Goal: Check status: Check status

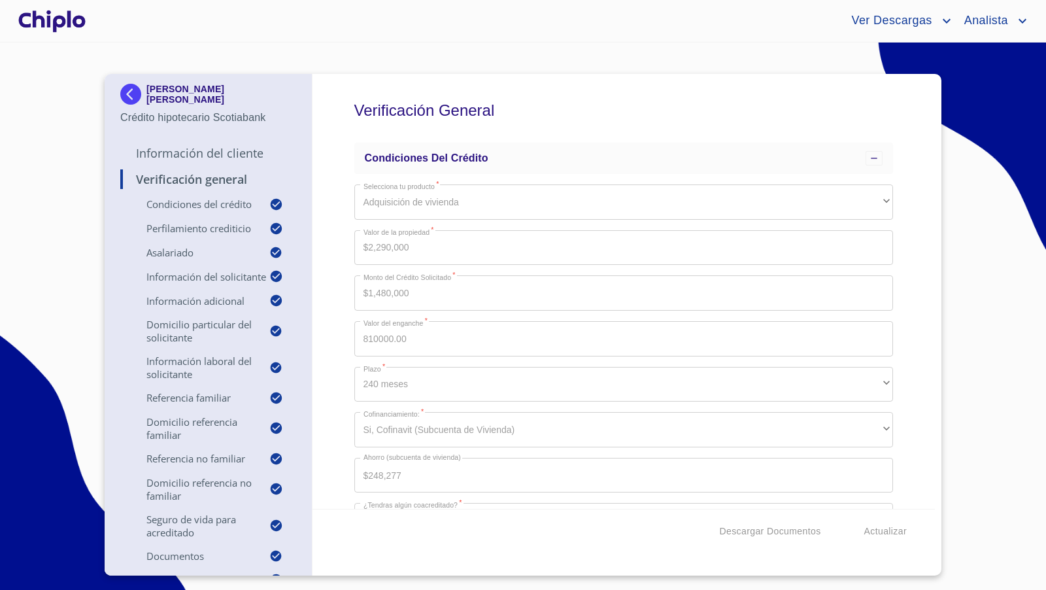
click at [73, 25] on div at bounding box center [52, 21] width 73 height 42
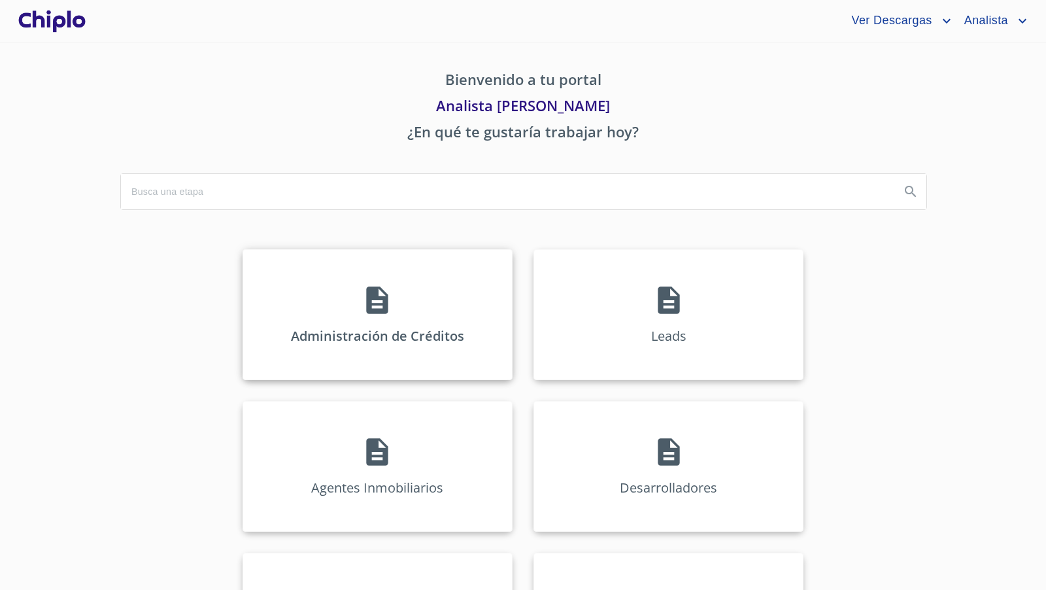
click at [384, 313] on icon at bounding box center [377, 300] width 33 height 33
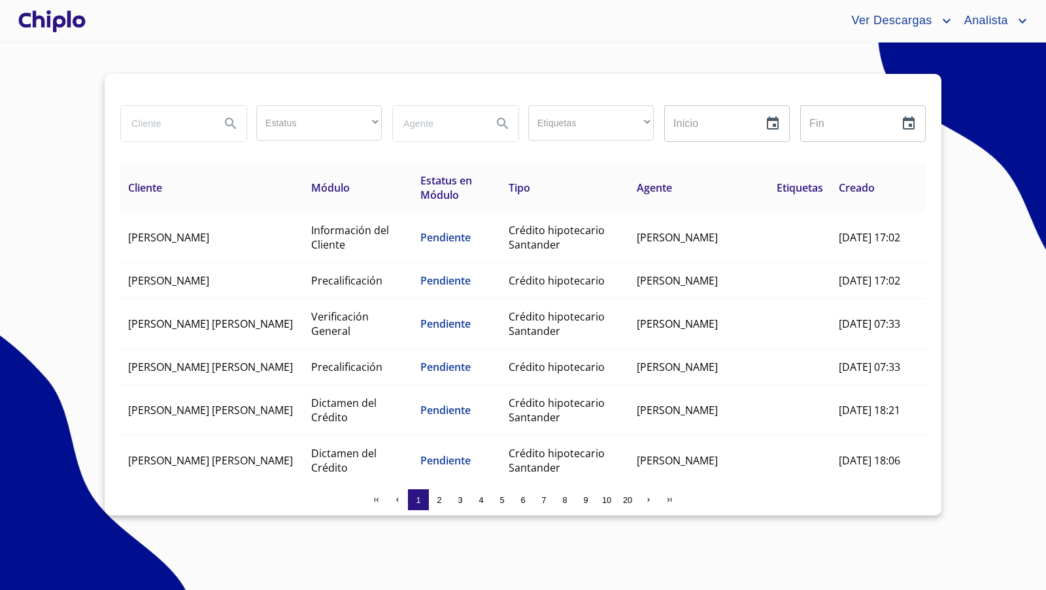
click at [170, 125] on input "search" at bounding box center [165, 123] width 89 height 35
type input "[PERSON_NAME]"
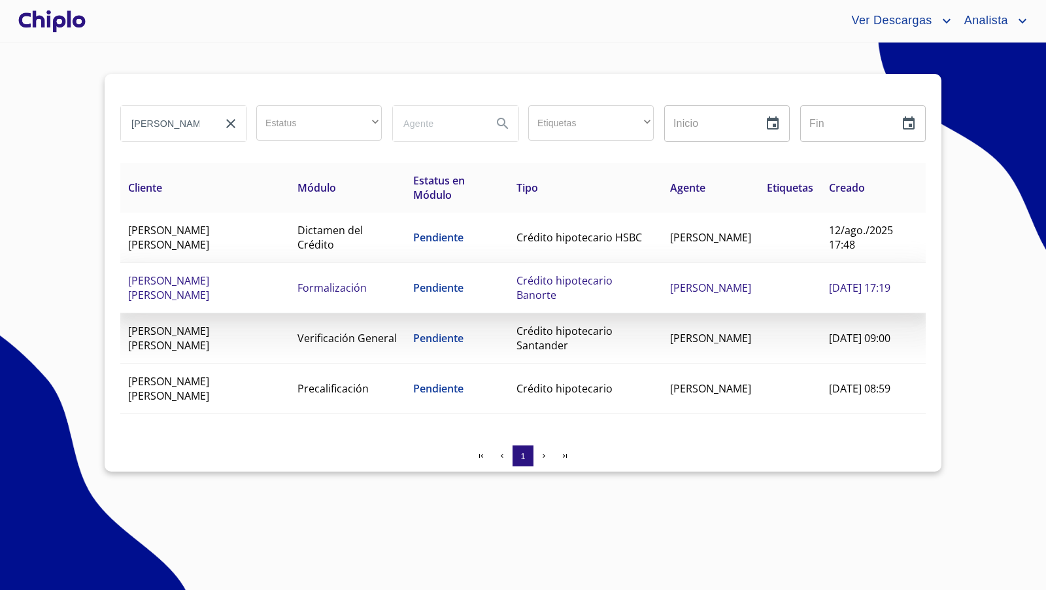
click at [162, 281] on span "[PERSON_NAME] [PERSON_NAME]" at bounding box center [168, 287] width 81 height 29
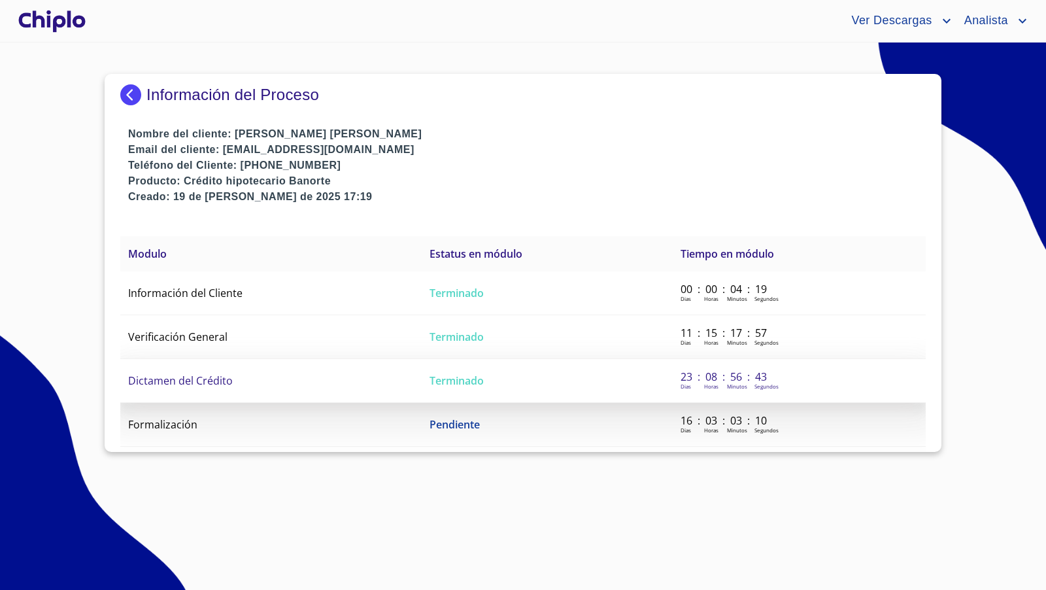
click at [188, 380] on span "Dictamen del Crédito" at bounding box center [180, 380] width 105 height 14
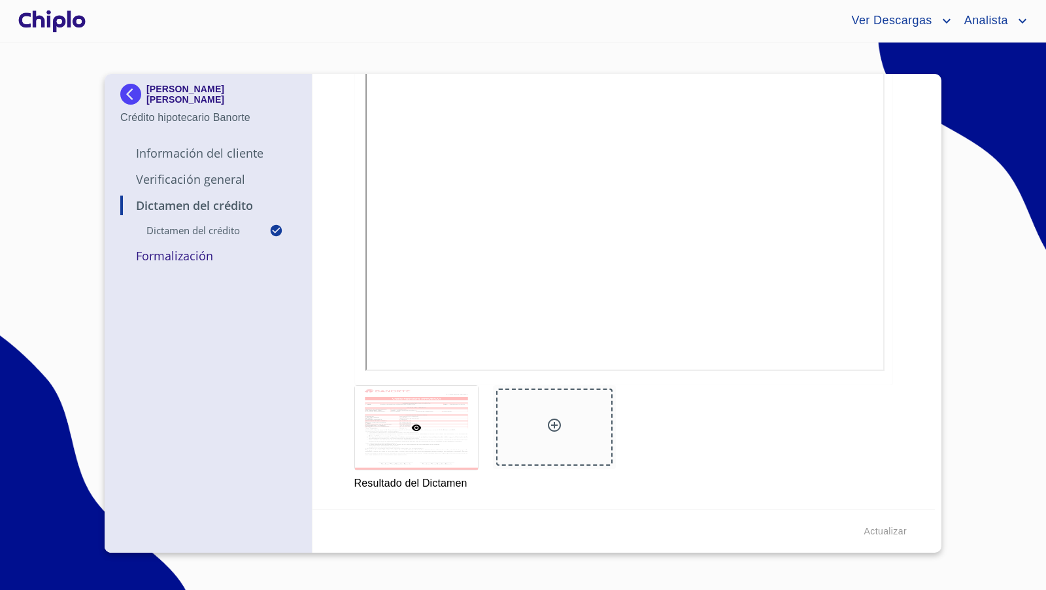
scroll to position [289, 0]
click at [183, 181] on p "Verificación General" at bounding box center [208, 179] width 176 height 16
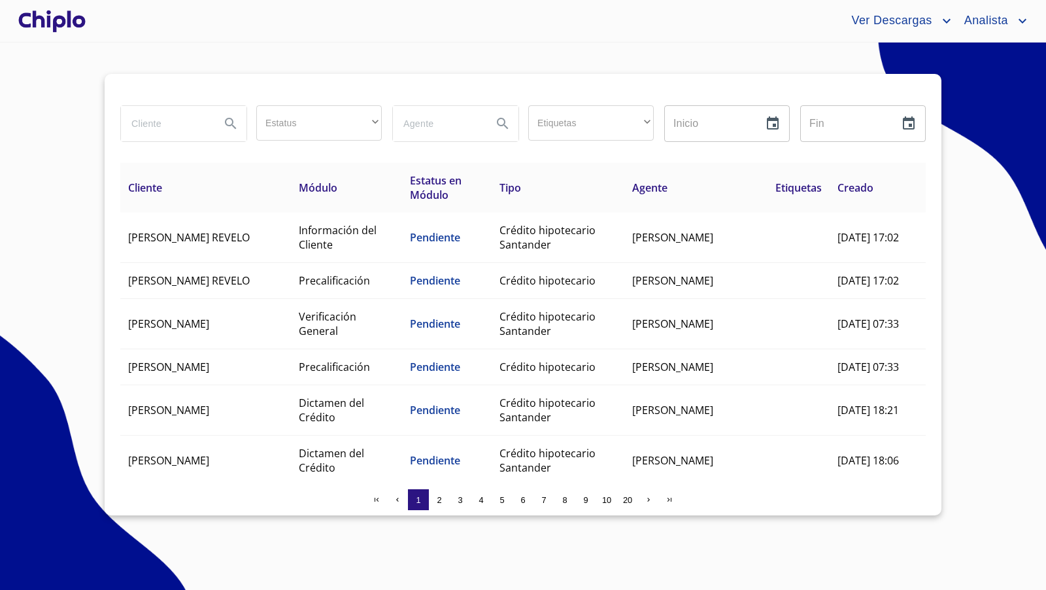
click at [158, 123] on input "search" at bounding box center [165, 123] width 89 height 35
click at [60, 27] on div at bounding box center [52, 21] width 73 height 42
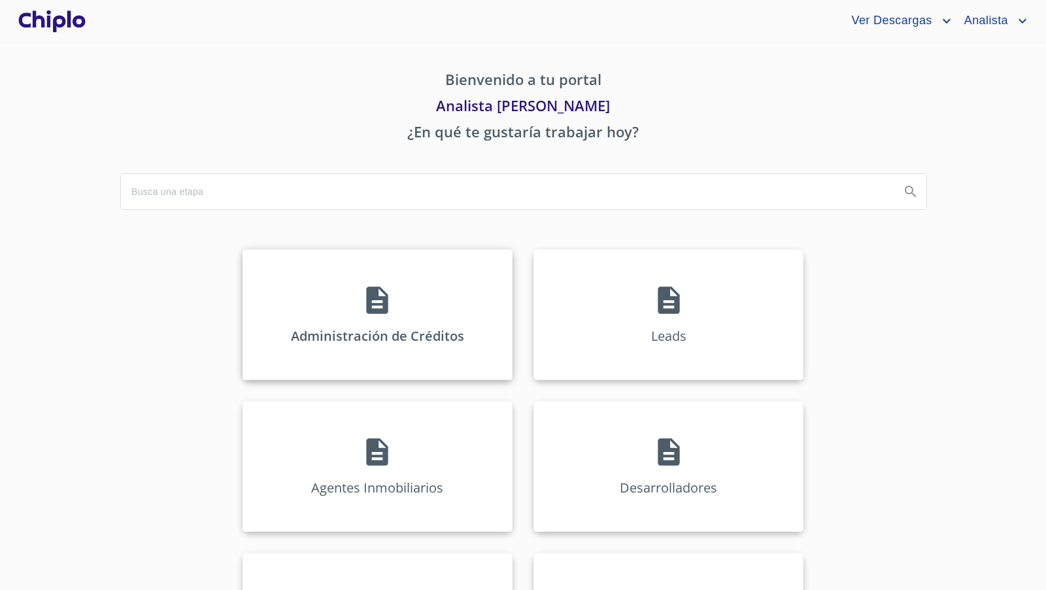
click at [402, 309] on div "Administración de Créditos" at bounding box center [378, 314] width 270 height 131
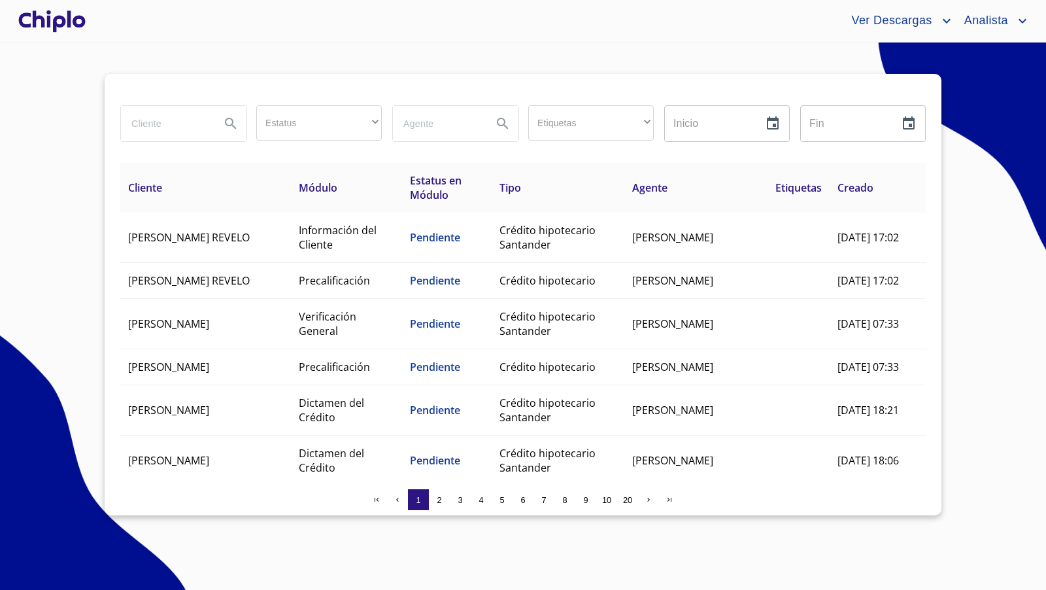
click at [164, 125] on input "search" at bounding box center [165, 123] width 89 height 35
type input "KARLA DANI"
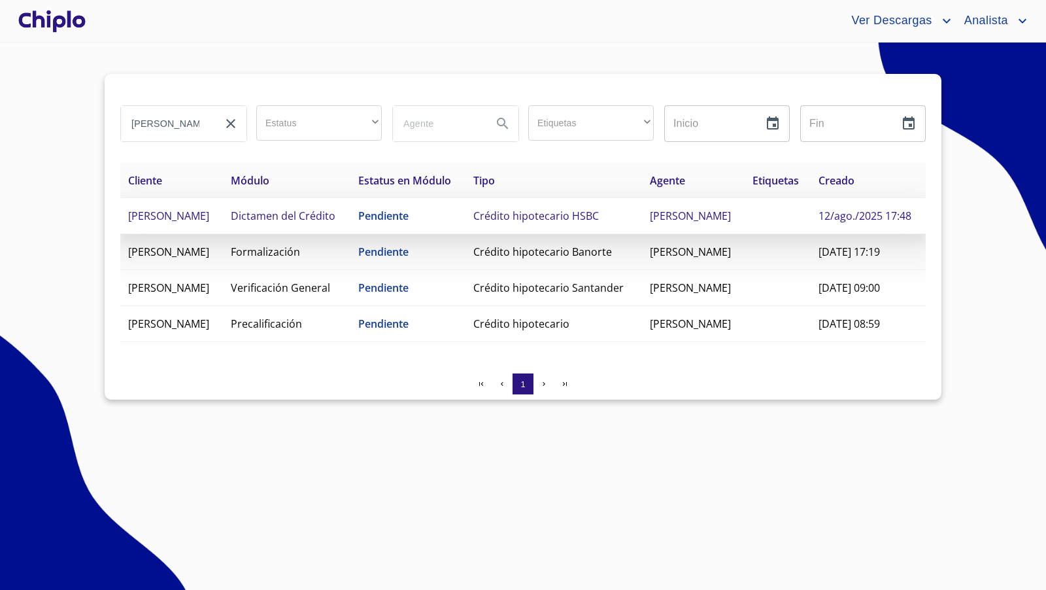
click at [559, 223] on span "Crédito hipotecario HSBC" at bounding box center [537, 216] width 126 height 14
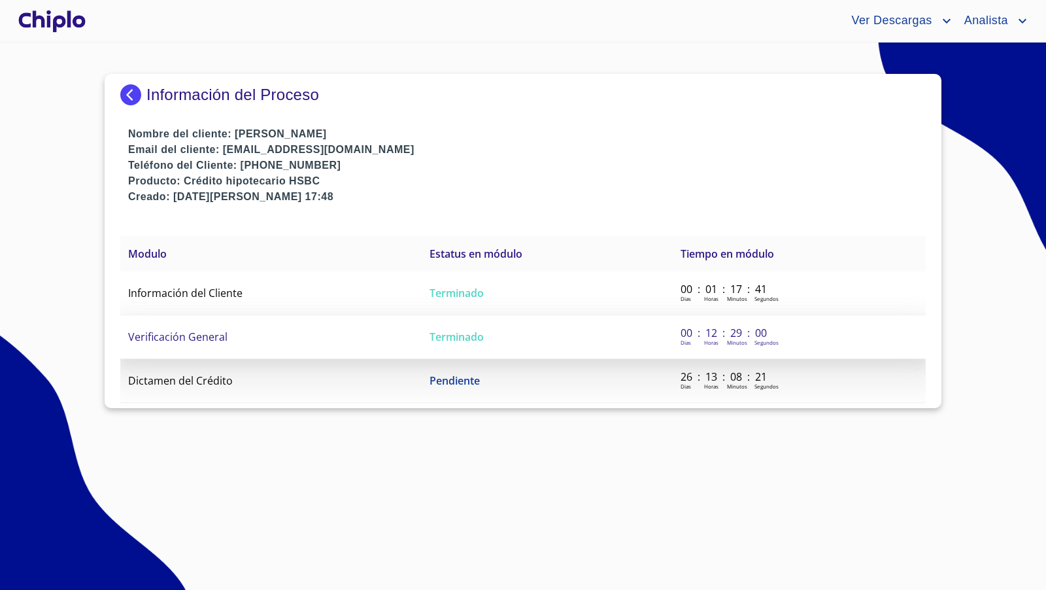
click at [432, 331] on span "Terminado" at bounding box center [457, 337] width 54 height 14
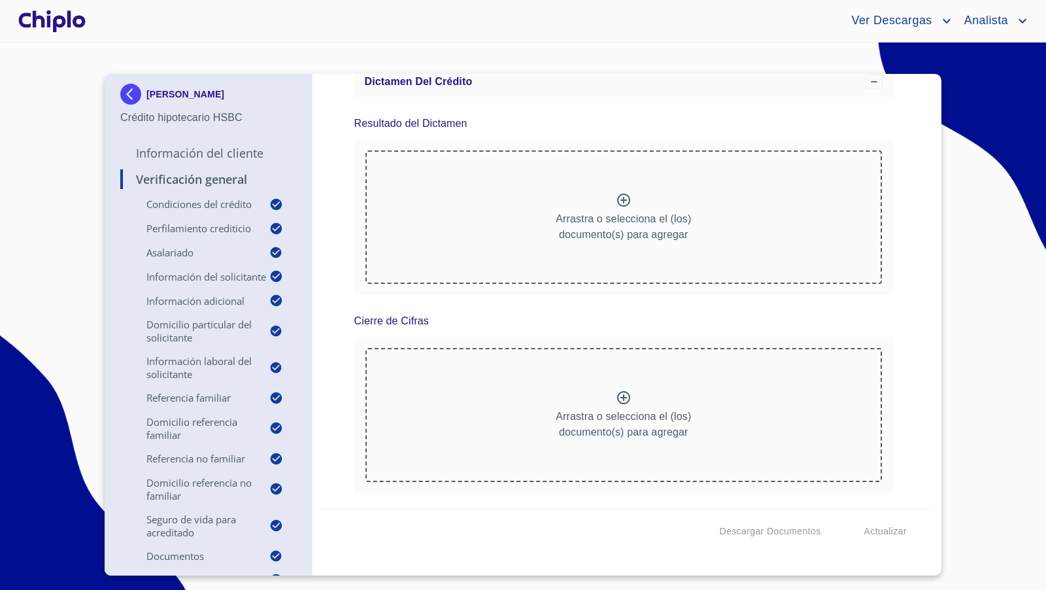
scroll to position [13289, 0]
click at [908, 283] on div "Verificación General Condiciones del Crédito Selecciona tu producto   * Adquisi…" at bounding box center [624, 291] width 623 height 435
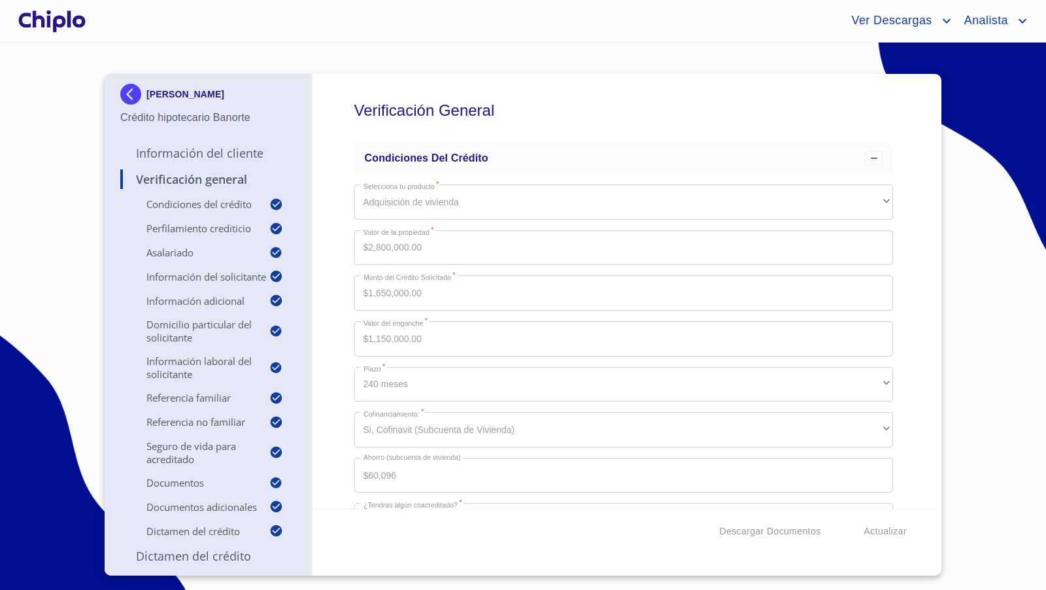
click at [899, 314] on div "Verificación General Condiciones del Crédito Selecciona tu producto   * Adquisi…" at bounding box center [624, 291] width 623 height 435
